Goal: Task Accomplishment & Management: Manage account settings

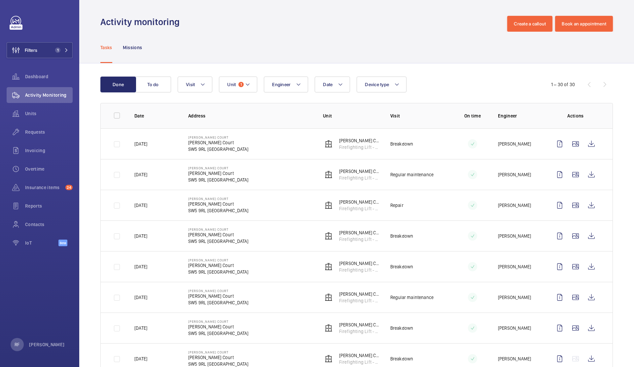
click at [171, 145] on td "[DATE]" at bounding box center [151, 143] width 54 height 31
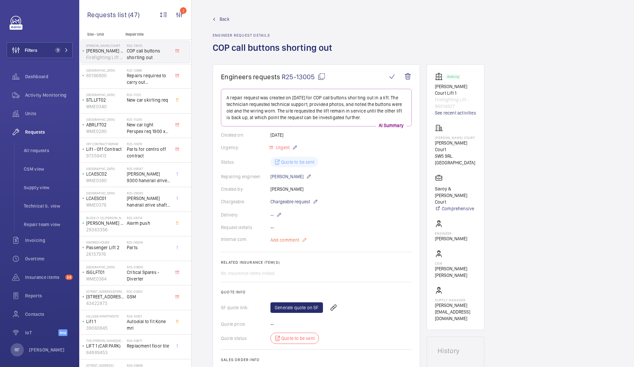
click at [306, 241] on mat-icon at bounding box center [304, 240] width 5 height 8
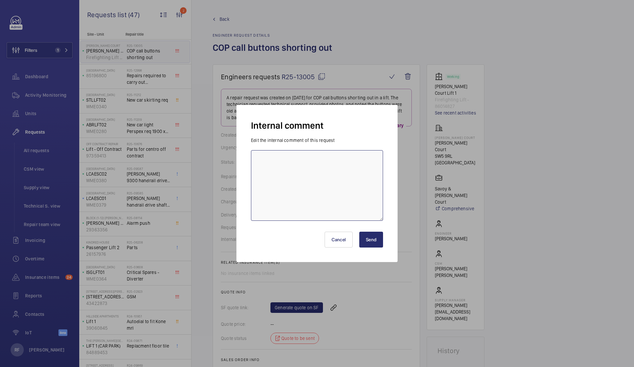
click at [283, 188] on textarea at bounding box center [317, 185] width 132 height 71
paste textarea "Q00022776"
type textarea "all quoted under Q00022776"
click at [375, 240] on button "Send" at bounding box center [371, 240] width 24 height 16
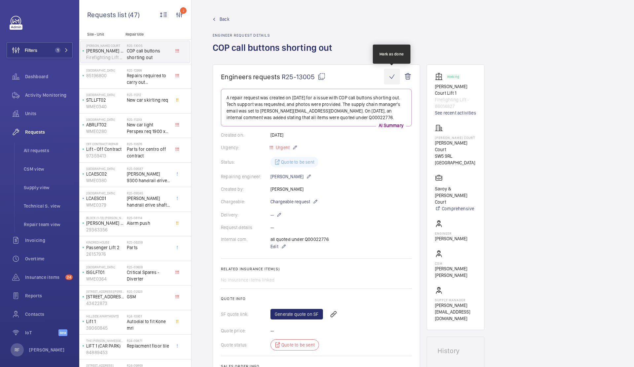
click at [391, 77] on wm-front-icon-button at bounding box center [392, 77] width 16 height 16
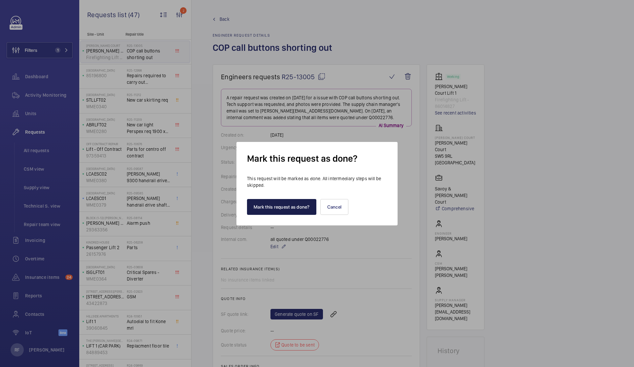
click at [284, 211] on button "Mark this request as done?" at bounding box center [281, 207] width 69 height 16
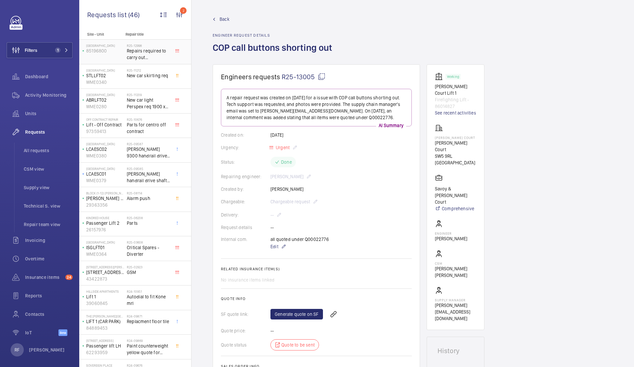
click at [124, 54] on p "85196800" at bounding box center [105, 51] width 38 height 7
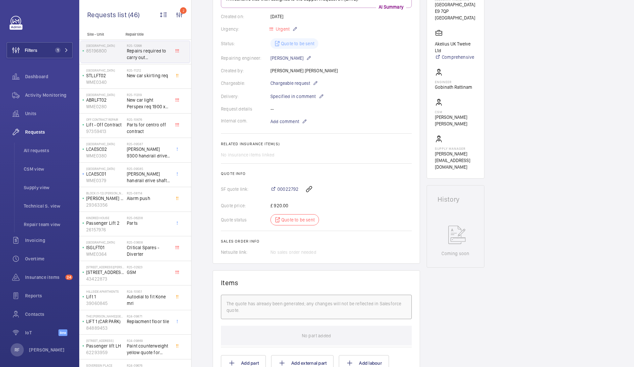
scroll to position [49, 0]
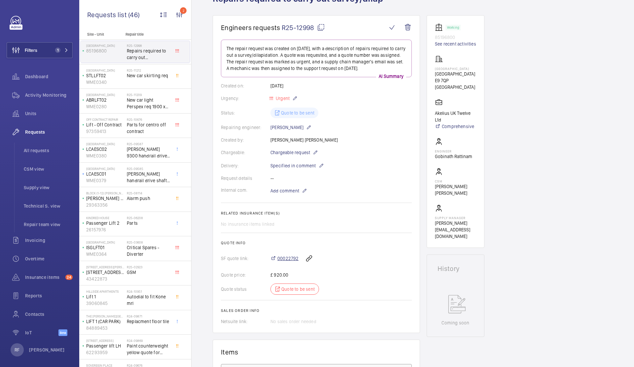
click at [287, 259] on span "00022792" at bounding box center [287, 258] width 21 height 7
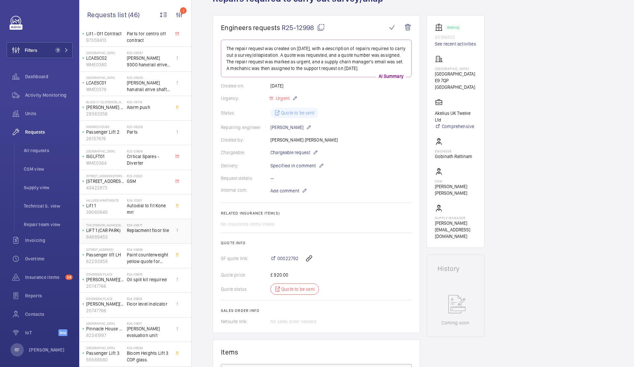
click at [150, 219] on div "The [PERSON_NAME][GEOGRAPHIC_DATA] LIFT 1 (CAR PARK) 84889453 R24-09871 Replacm…" at bounding box center [135, 231] width 112 height 25
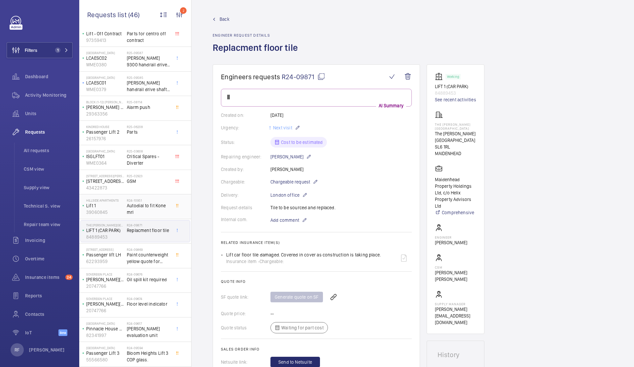
click at [148, 213] on span "Autodial to fit Kone mrl" at bounding box center [149, 208] width 44 height 13
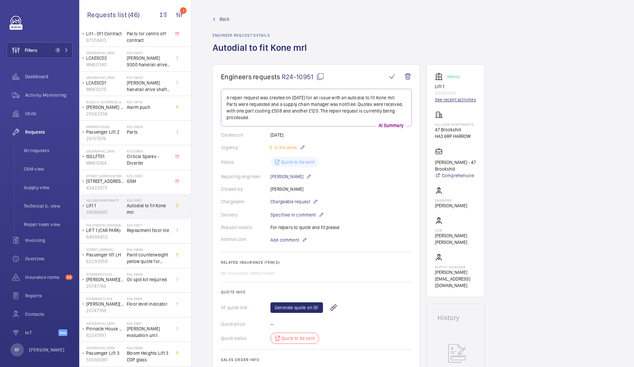
click at [454, 101] on link "See recent activities" at bounding box center [455, 99] width 41 height 7
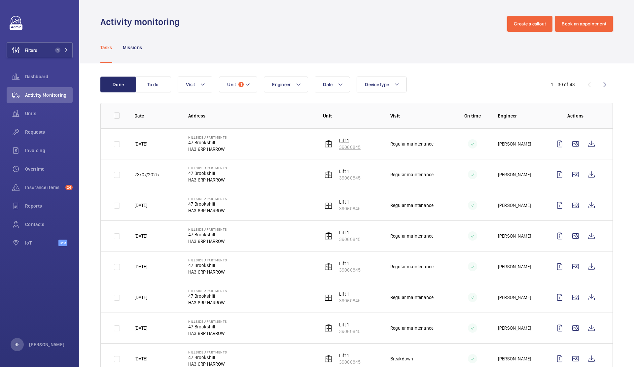
click at [347, 146] on p "39060845" at bounding box center [349, 147] width 21 height 7
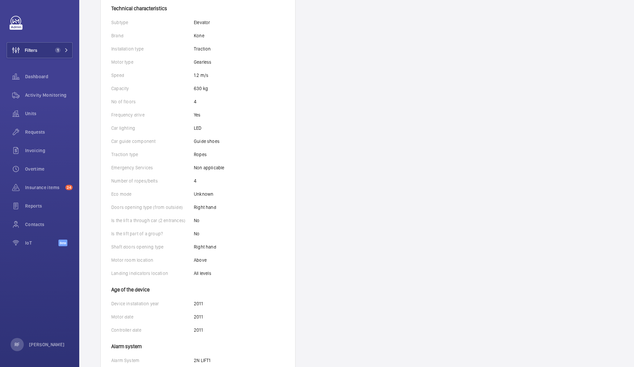
scroll to position [184, 0]
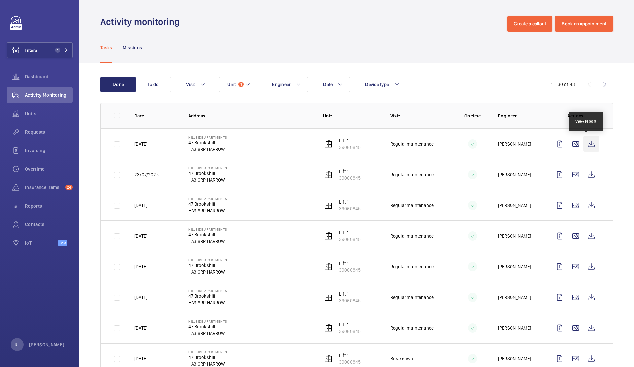
click at [588, 145] on wm-front-icon-button at bounding box center [592, 144] width 16 height 16
click at [586, 175] on wm-front-icon-button at bounding box center [592, 175] width 16 height 16
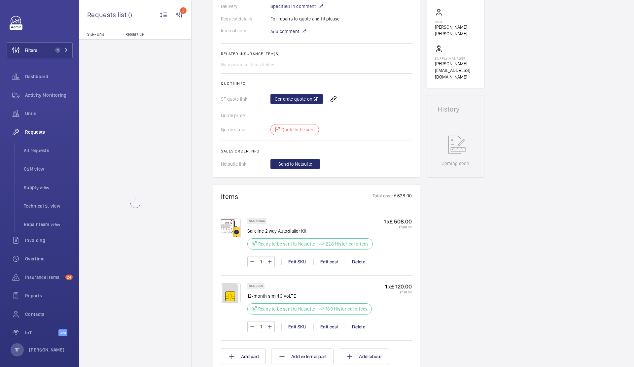
scroll to position [79, 0]
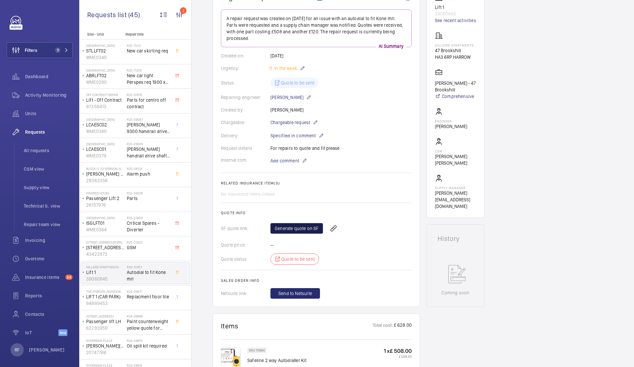
click at [298, 229] on link "Generate quote on SF" at bounding box center [297, 228] width 53 height 11
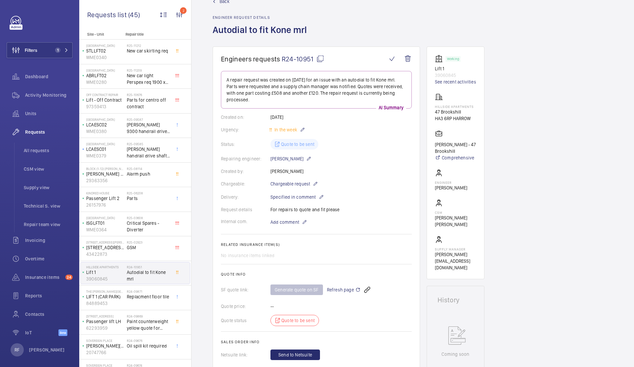
scroll to position [0, 0]
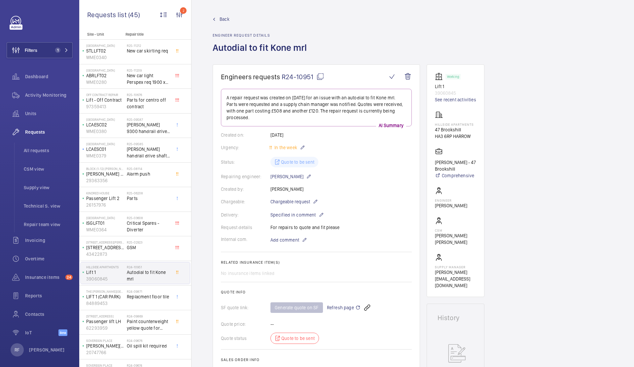
drag, startPoint x: 321, startPoint y: 75, endPoint x: 322, endPoint y: 72, distance: 3.3
click at [321, 75] on mat-icon at bounding box center [320, 77] width 8 height 8
